Goal: Information Seeking & Learning: Learn about a topic

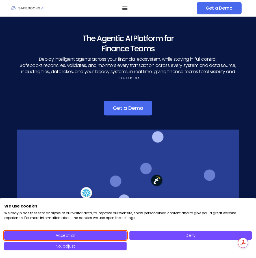
click at [87, 232] on button "Accept all" at bounding box center [65, 235] width 122 height 8
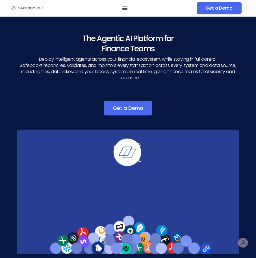
click at [37, 59] on p "Deploy intelligent agents across your financial ecosystem, while staying in ful…" at bounding box center [128, 68] width 220 height 25
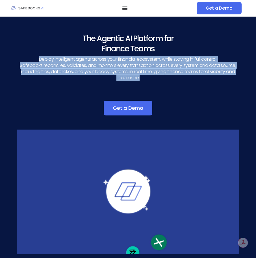
drag, startPoint x: 38, startPoint y: 58, endPoint x: 150, endPoint y: 73, distance: 112.5
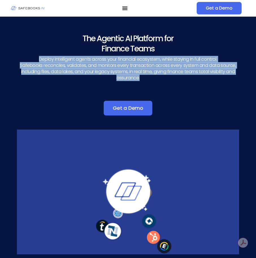
click at [155, 75] on p "Deploy intelligent agents across your financial ecosystem, while staying in ful…" at bounding box center [128, 68] width 220 height 25
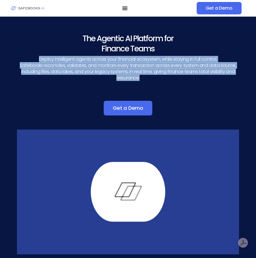
copy p "Deploy intelligent agents across your financial ecosystem, while staying in ful…"
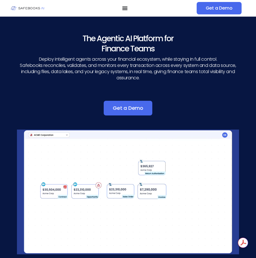
click at [85, 38] on h3 "The Agentic AI Platform for Finance Teams" at bounding box center [128, 44] width 220 height 20
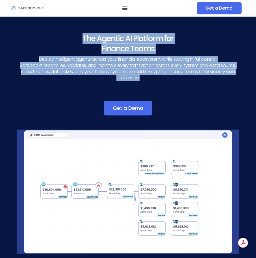
drag, startPoint x: 83, startPoint y: 38, endPoint x: 136, endPoint y: 63, distance: 58.9
click at [145, 78] on div "The Agentic AI Platform for Finance Teams Deploy intelligent agents across your…" at bounding box center [128, 57] width 220 height 47
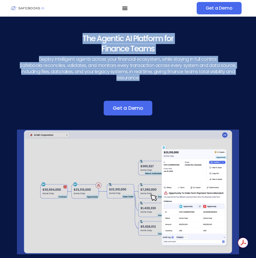
copy div "The Agentic AI Platform for Finance Teams Deploy intelligent agents across your…"
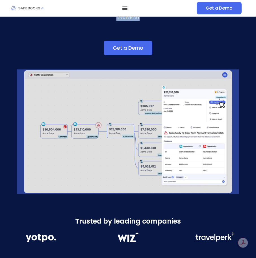
scroll to position [60, 0]
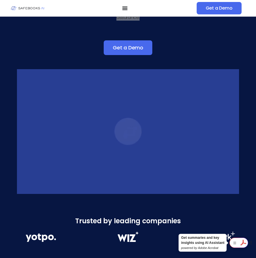
click at [244, 242] on icon at bounding box center [242, 242] width 9 height 9
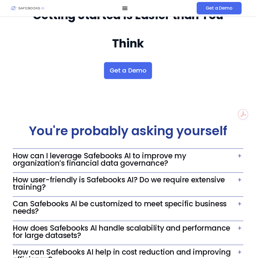
scroll to position [1230, 0]
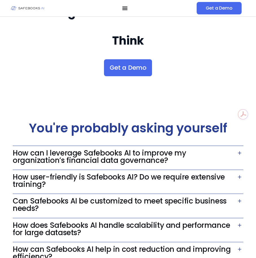
click at [118, 150] on link "How can I leverage Safebooks AI to improve my organization’s financial data gov…" at bounding box center [99, 156] width 173 height 17
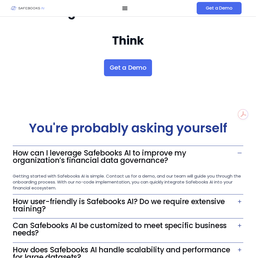
click at [126, 196] on link "How user-friendly is Safebooks AI? Do we require extensive training?" at bounding box center [119, 204] width 212 height 17
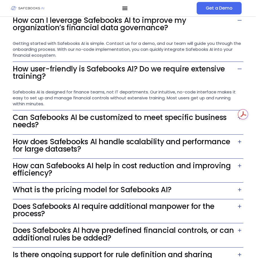
scroll to position [1362, 0]
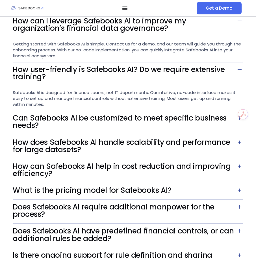
click at [183, 113] on link "Can Safebooks AI be customized to meet specific business needs?" at bounding box center [120, 121] width 214 height 17
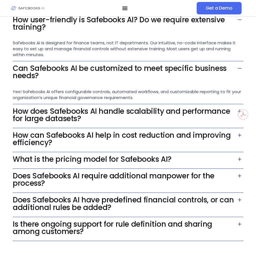
scroll to position [1412, 0]
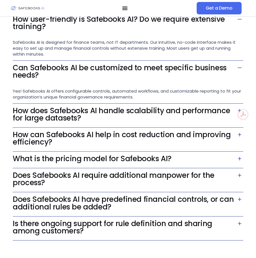
click at [181, 106] on link "How does Safebooks AI handle scalability and performance for large datasets?" at bounding box center [121, 114] width 217 height 17
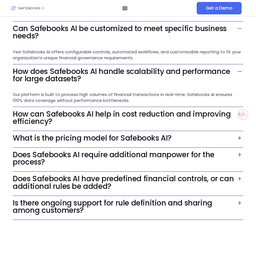
scroll to position [1452, 0]
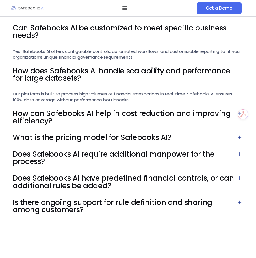
click at [181, 108] on link "How can Safebooks AI help in cost reduction and improving efficiency?" at bounding box center [122, 116] width 218 height 17
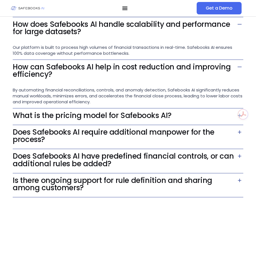
scroll to position [1500, 0]
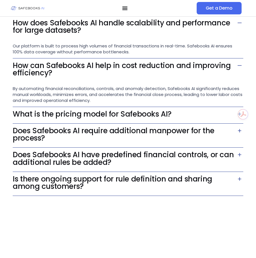
click at [181, 107] on h3 "What is the pricing model for Safebooks AI?" at bounding box center [128, 115] width 230 height 17
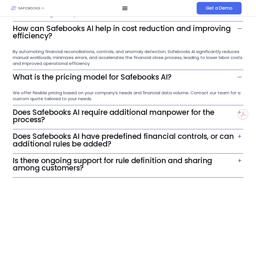
scroll to position [1541, 0]
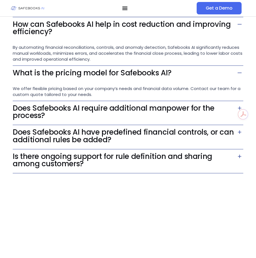
click at [181, 105] on link "Does Safebooks AI require additional manpower for the process?" at bounding box center [113, 111] width 201 height 17
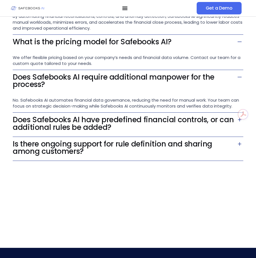
scroll to position [1572, 0]
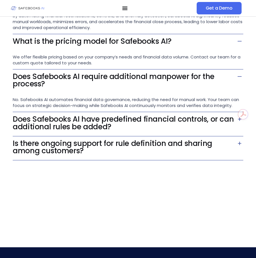
click at [157, 114] on link "Does Safebooks AI have predefined financial controls, or can additional rules b…" at bounding box center [123, 122] width 221 height 17
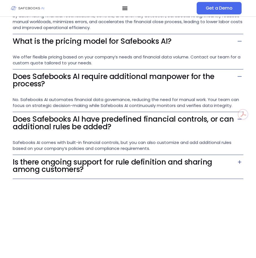
click at [130, 157] on link "Is there ongoing support for rule definition and sharing among customers?" at bounding box center [112, 165] width 199 height 17
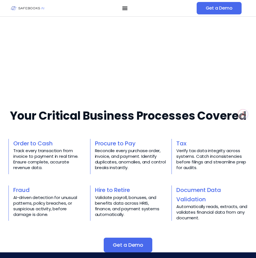
scroll to position [0, 0]
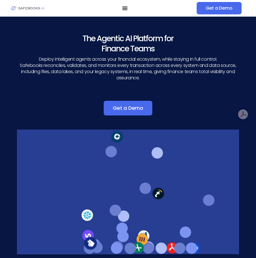
click at [125, 9] on icon "Menu Toggle" at bounding box center [125, 8] width 6 height 6
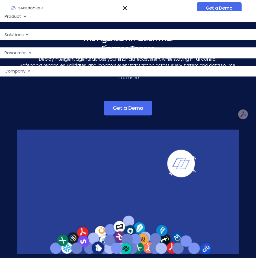
click at [16, 16] on span "Product" at bounding box center [13, 16] width 17 height 6
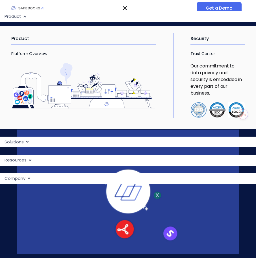
click at [95, 90] on img "Menu" at bounding box center [83, 86] width 145 height 46
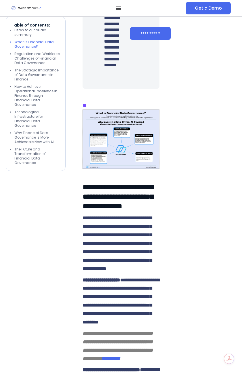
scroll to position [506, 0]
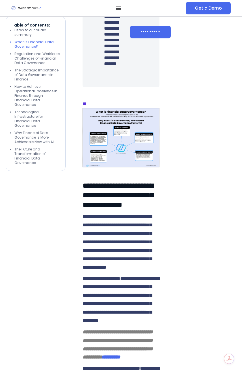
click at [128, 167] on img at bounding box center [120, 137] width 77 height 59
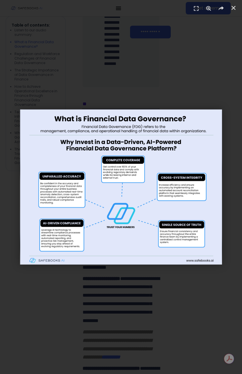
click at [113, 203] on img "1 / 1" at bounding box center [121, 187] width 202 height 156
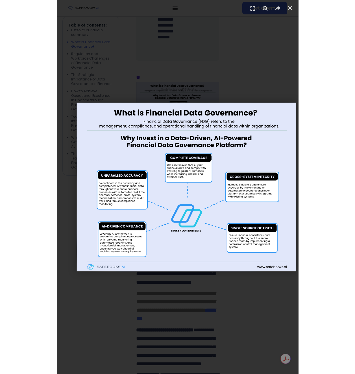
scroll to position [525, 0]
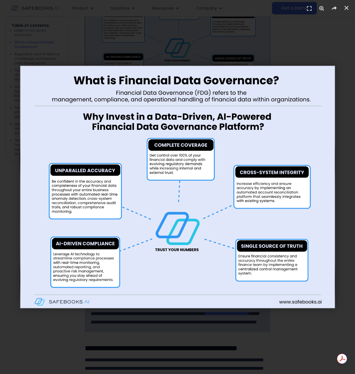
click at [237, 258] on img "1 / 1" at bounding box center [177, 186] width 315 height 243
click at [255, 8] on icon "Close (Esc)" at bounding box center [346, 8] width 6 height 6
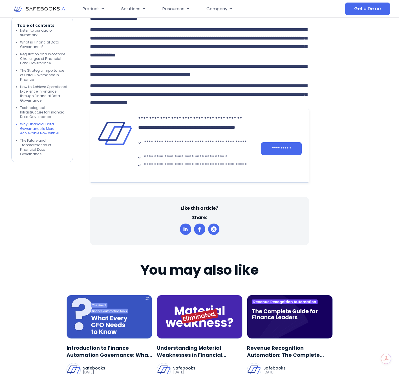
scroll to position [2116, 0]
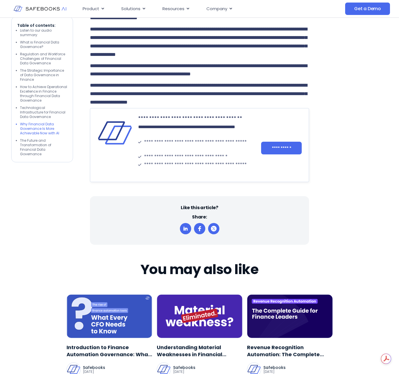
drag, startPoint x: 110, startPoint y: 108, endPoint x: 91, endPoint y: 91, distance: 25.8
drag, startPoint x: 91, startPoint y: 89, endPoint x: 109, endPoint y: 109, distance: 27.1
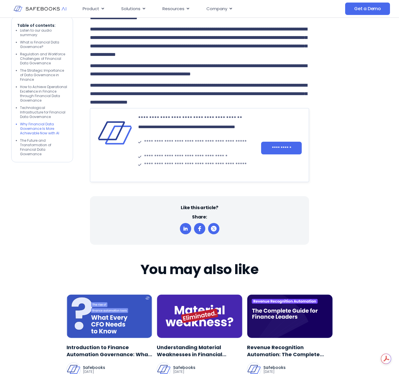
copy p "**********"
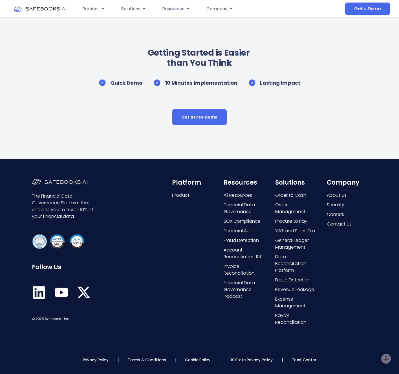
scroll to position [0, 0]
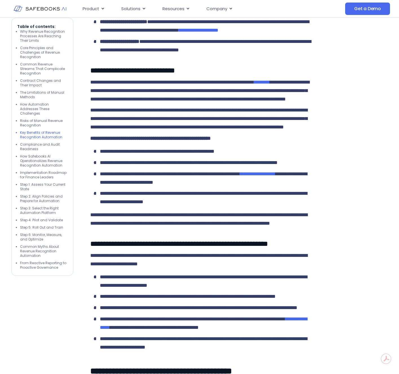
scroll to position [1202, 0]
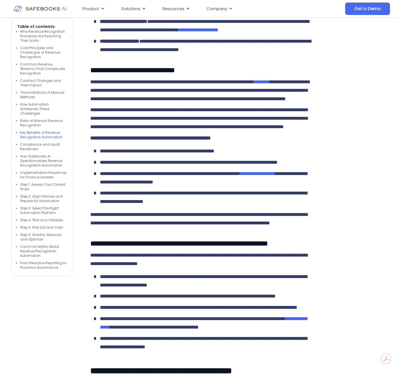
click at [212, 13] on span "**********" at bounding box center [228, 10] width 32 height 5
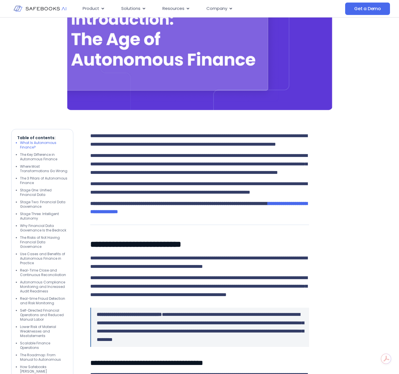
scroll to position [197, 0]
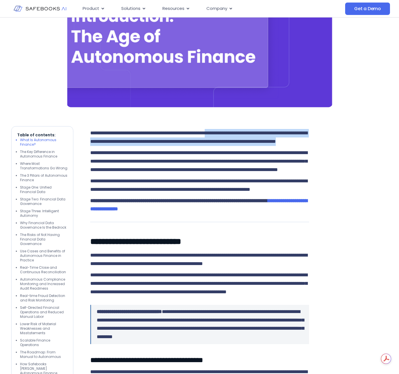
drag, startPoint x: 237, startPoint y: 132, endPoint x: 185, endPoint y: 146, distance: 54.4
click at [188, 146] on p "**********" at bounding box center [199, 137] width 219 height 17
copy span "**********"
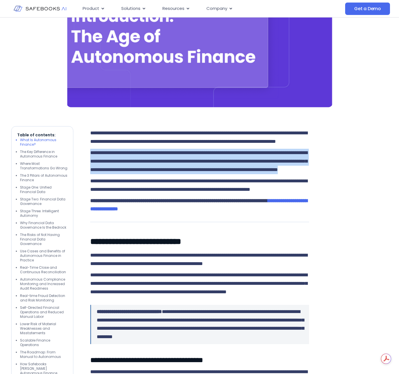
drag, startPoint x: 256, startPoint y: 187, endPoint x: 87, endPoint y: 162, distance: 171.2
copy span "**********"
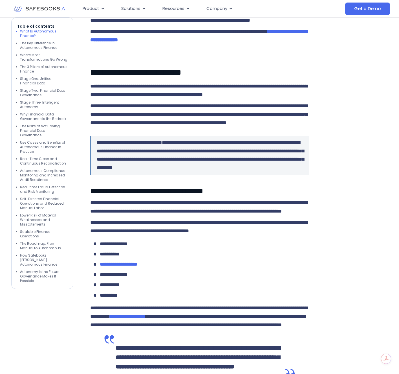
scroll to position [408, 0]
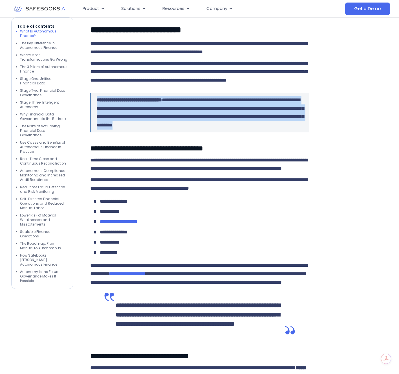
drag, startPoint x: 118, startPoint y: 169, endPoint x: 103, endPoint y: 134, distance: 38.0
click at [95, 132] on div "**********" at bounding box center [199, 113] width 219 height 40
copy p "**********"
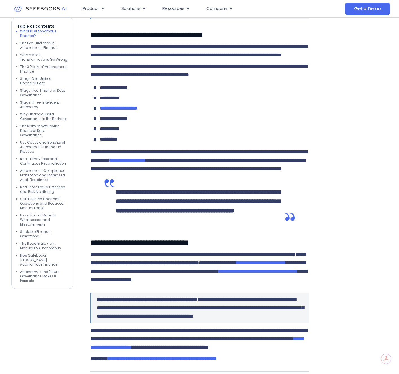
scroll to position [532, 0]
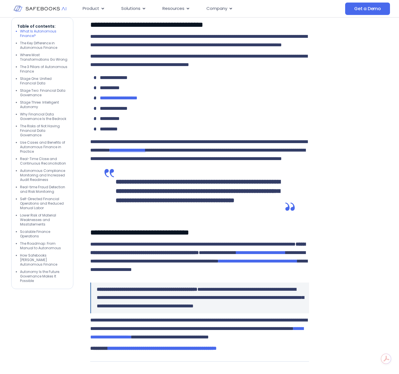
click at [146, 153] on span "**********" at bounding box center [128, 150] width 36 height 5
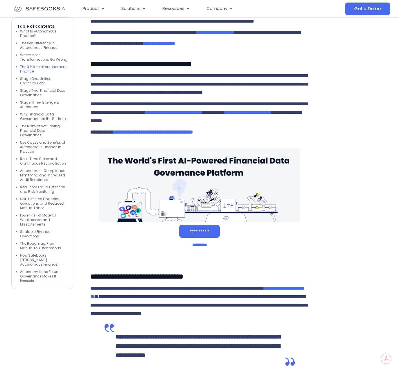
scroll to position [1199, 0]
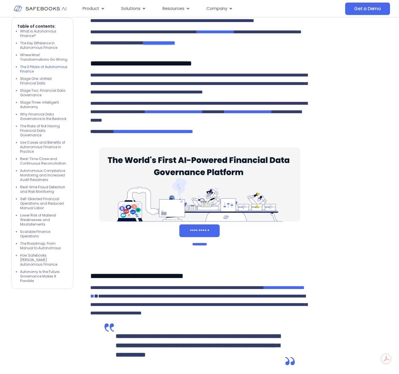
click at [175, 45] on span "**********" at bounding box center [160, 42] width 32 height 5
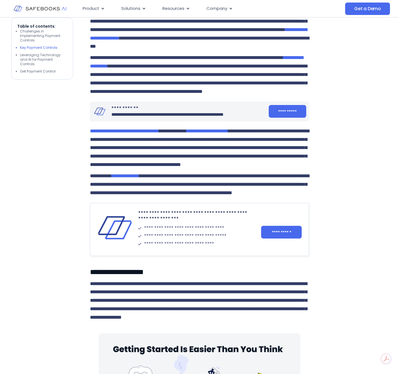
scroll to position [981, 0]
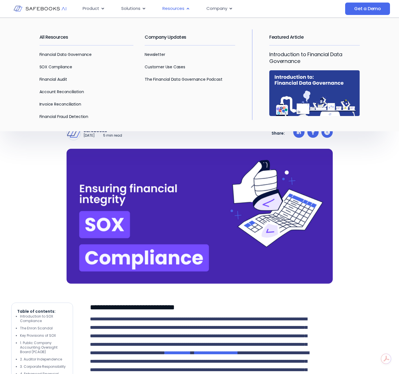
click at [177, 9] on span "Resources" at bounding box center [174, 8] width 22 height 6
click at [159, 80] on link "The Financial Data Governance Podcast" at bounding box center [184, 79] width 78 height 6
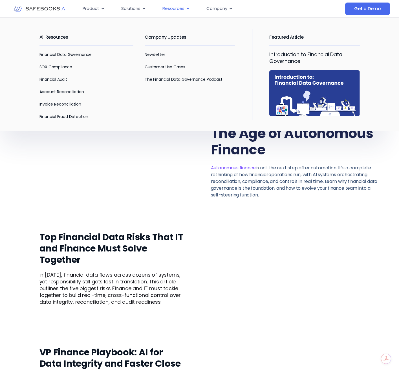
click at [173, 10] on span "Resources" at bounding box center [174, 8] width 22 height 6
click at [171, 65] on link "Customer Use Cases" at bounding box center [165, 67] width 41 height 6
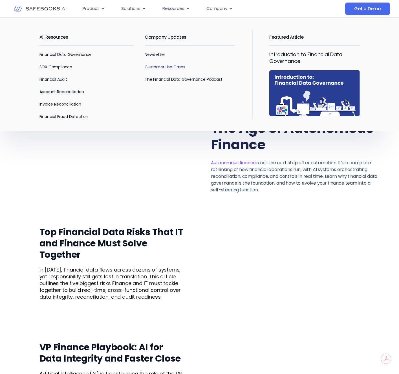
scroll to position [6, 0]
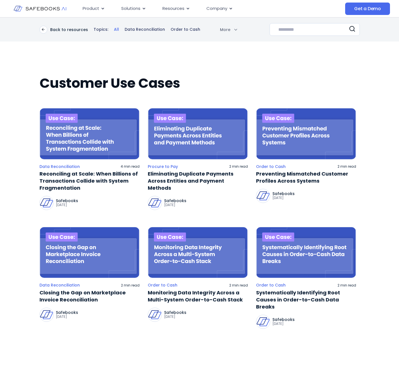
click at [66, 142] on img at bounding box center [90, 133] width 100 height 51
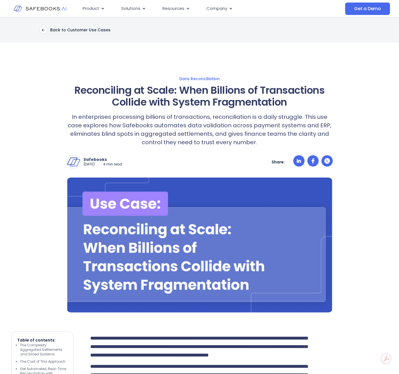
click at [222, 5] on div "Company Close Company Open Company" at bounding box center [220, 8] width 36 height 11
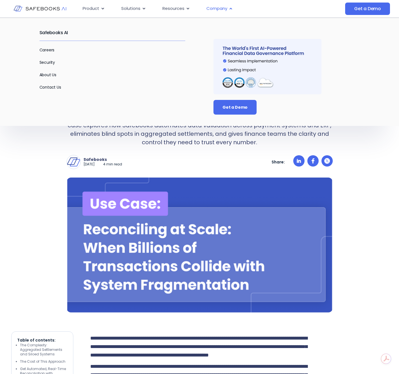
click at [223, 8] on span "Company" at bounding box center [217, 8] width 21 height 6
click at [226, 10] on span "Company" at bounding box center [217, 8] width 21 height 6
click at [214, 8] on span "Company" at bounding box center [217, 8] width 21 height 6
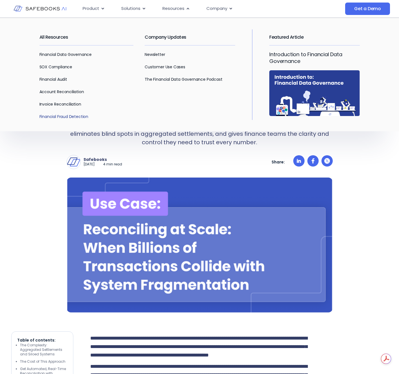
click at [50, 116] on link "Financial Fraud Detection" at bounding box center [64, 117] width 49 height 6
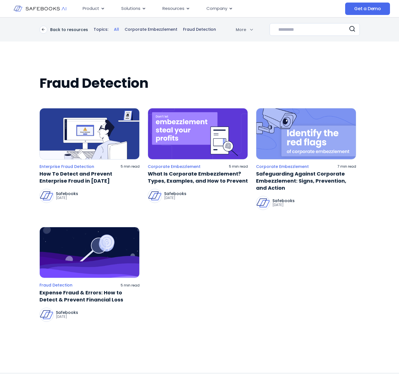
click at [90, 130] on img at bounding box center [90, 133] width 100 height 51
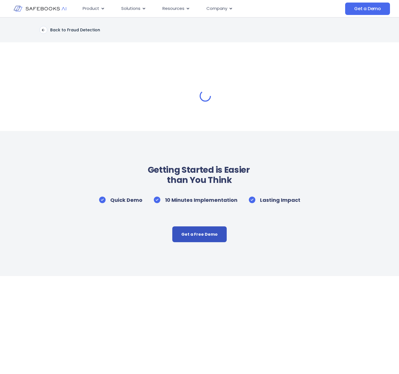
click at [192, 234] on link "Get a Free Demo" at bounding box center [199, 234] width 54 height 16
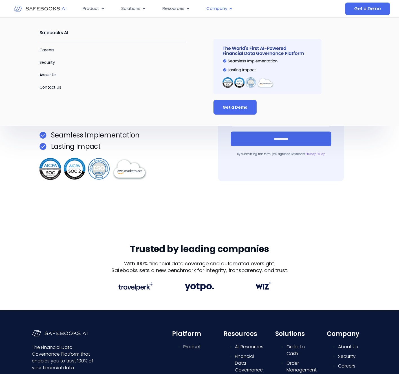
click at [216, 9] on span "Company" at bounding box center [217, 8] width 21 height 6
